Goal: Task Accomplishment & Management: Use online tool/utility

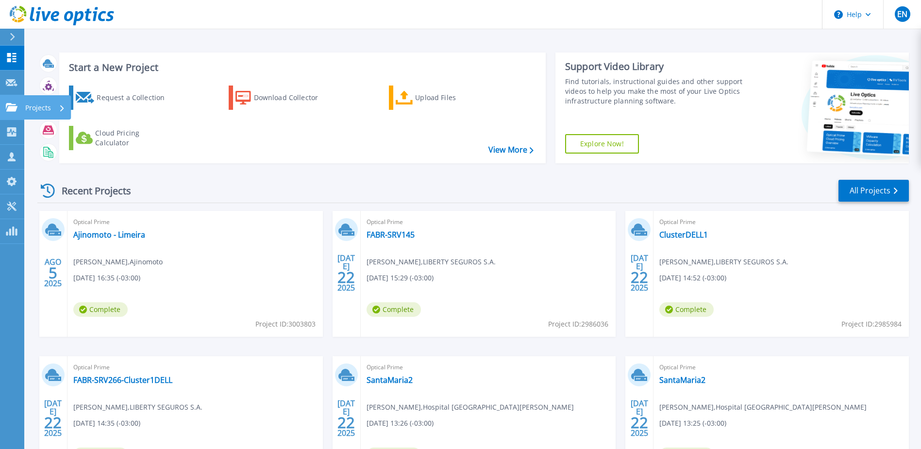
click at [13, 108] on icon at bounding box center [12, 107] width 12 height 8
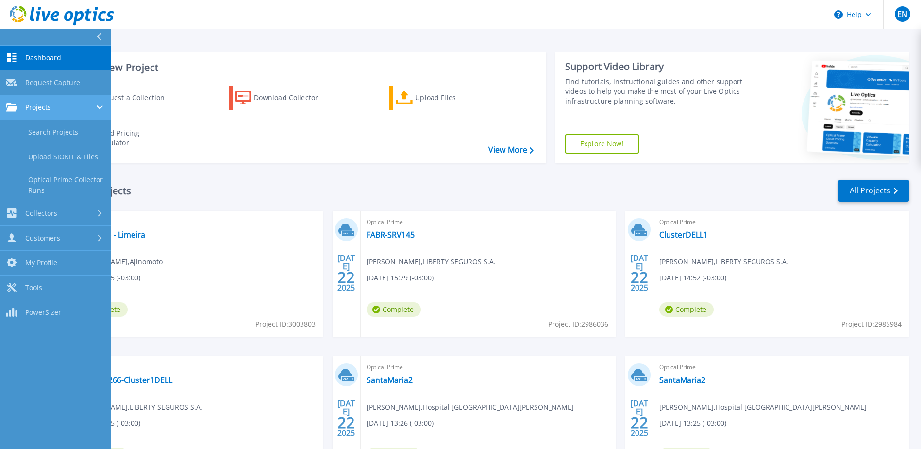
click at [44, 105] on span "Projects" at bounding box center [38, 107] width 26 height 9
click at [49, 128] on link "Search Projects" at bounding box center [55, 132] width 111 height 25
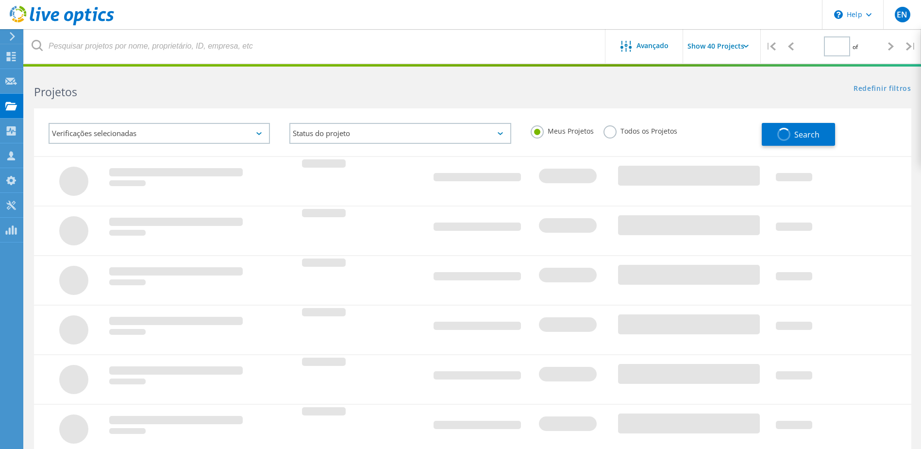
type input "1"
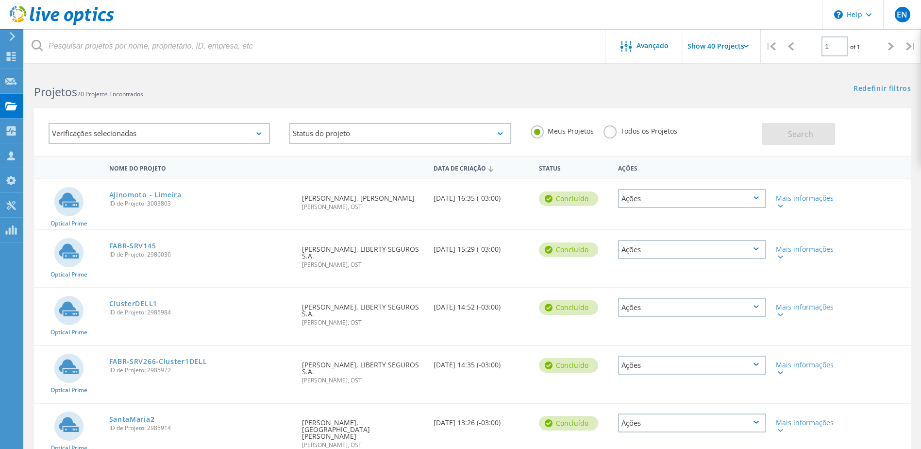
click at [709, 46] on input "Show 40 Projects" at bounding box center [731, 46] width 97 height 34
click at [699, 120] on div "Show 40 Projects" at bounding box center [732, 120] width 96 height 16
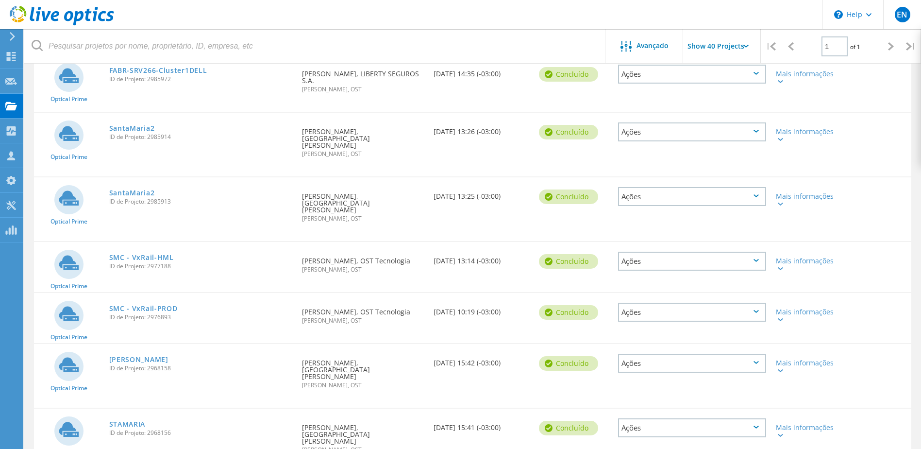
scroll to position [291, 0]
click at [36, 103] on div "Projetos" at bounding box center [46, 105] width 37 height 7
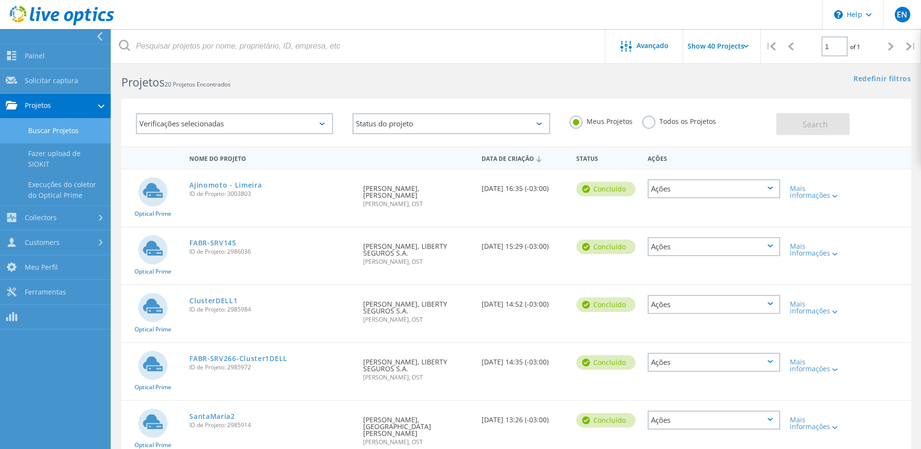
scroll to position [0, 0]
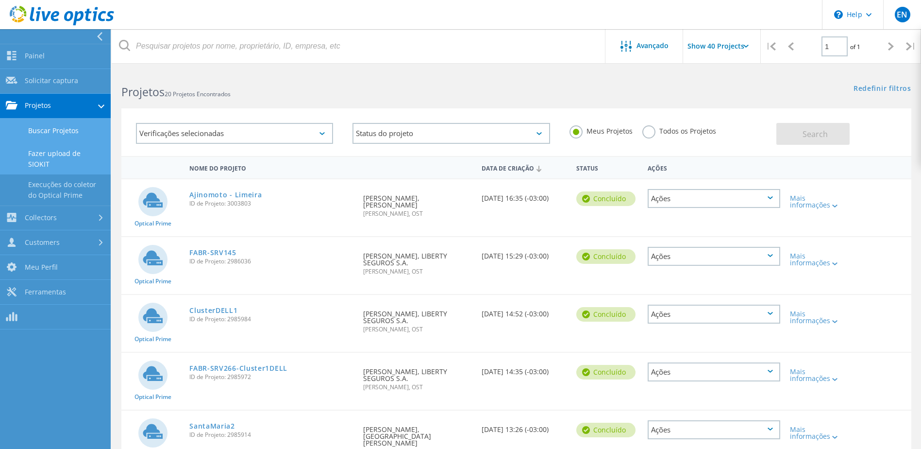
click at [49, 156] on link "Fazer upload de SIOKIT" at bounding box center [55, 158] width 111 height 31
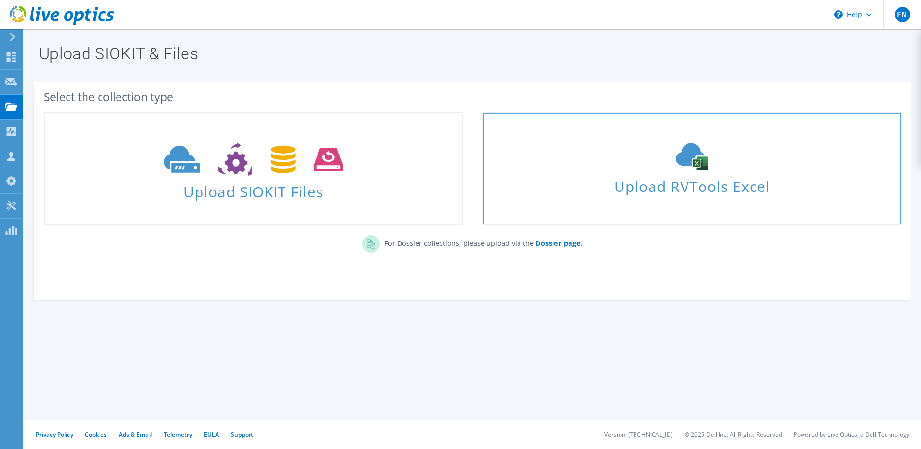
click at [696, 168] on icon at bounding box center [692, 156] width 146 height 27
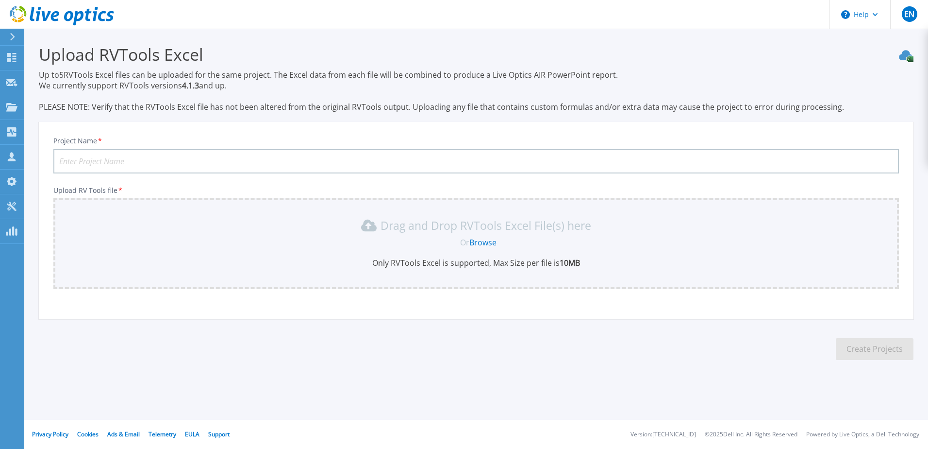
click at [477, 240] on link "Browse" at bounding box center [482, 242] width 27 height 11
click at [14, 34] on icon at bounding box center [12, 37] width 5 height 8
